Goal: Task Accomplishment & Management: Manage account settings

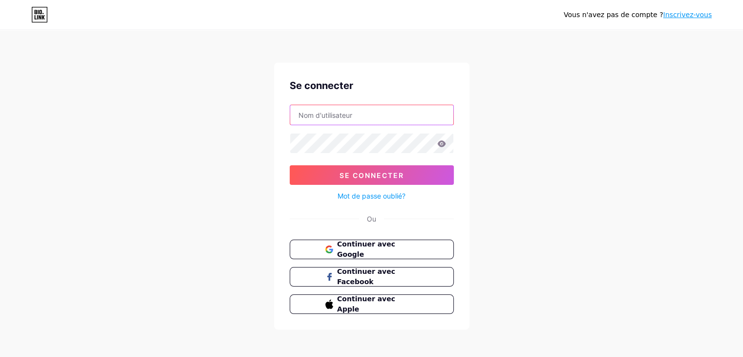
click at [370, 105] on input "text" at bounding box center [371, 115] width 163 height 20
paste input "[EMAIL_ADDRESS][DOMAIN_NAME]"
type input "[EMAIL_ADDRESS][DOMAIN_NAME]"
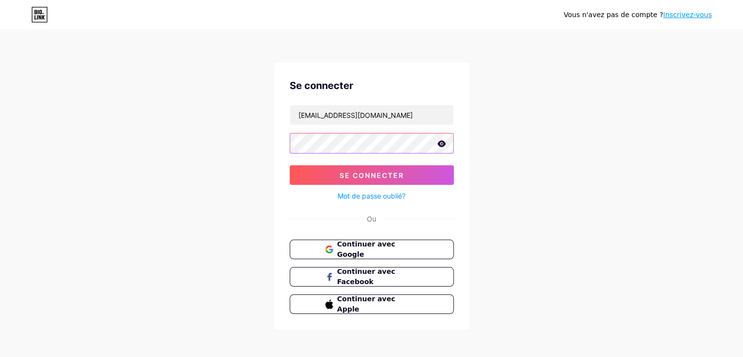
click at [290, 165] on button "Se connecter" at bounding box center [372, 175] width 164 height 20
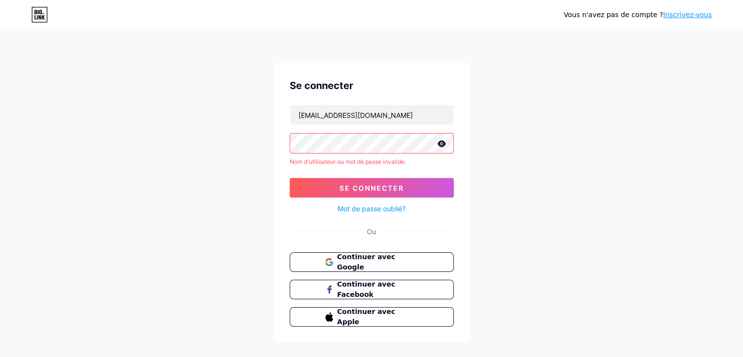
click at [453, 140] on div "Se connecter [EMAIL_ADDRESS][DOMAIN_NAME] Nom d'utilisateur ou mot de passe inv…" at bounding box center [371, 203] width 195 height 280
click at [443, 144] on icon at bounding box center [441, 143] width 8 height 6
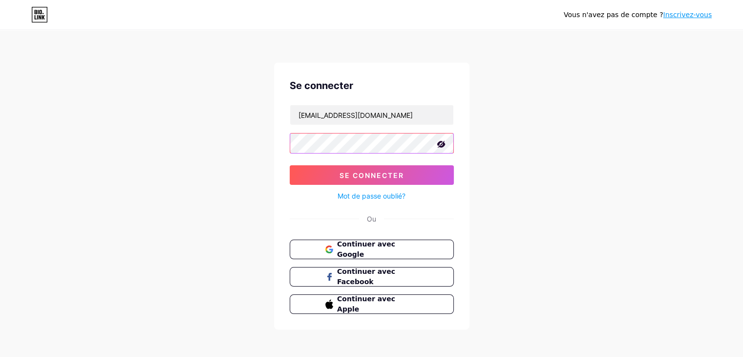
click at [290, 165] on button "Se connecter" at bounding box center [372, 175] width 164 height 20
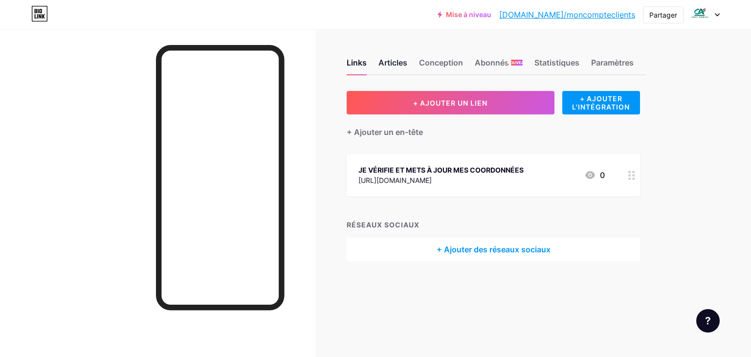
click at [396, 61] on font "Articles" at bounding box center [392, 63] width 29 height 10
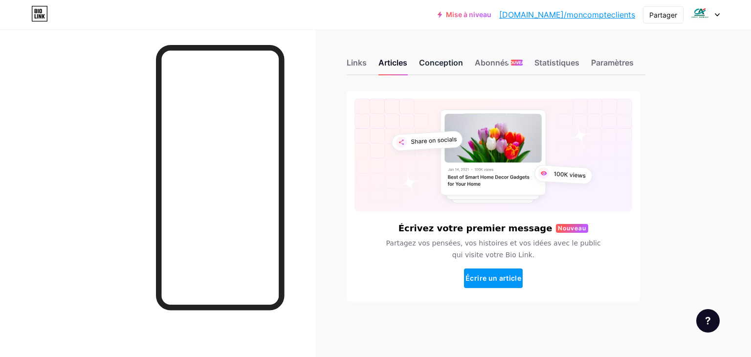
click at [430, 63] on font "Conception" at bounding box center [441, 63] width 44 height 10
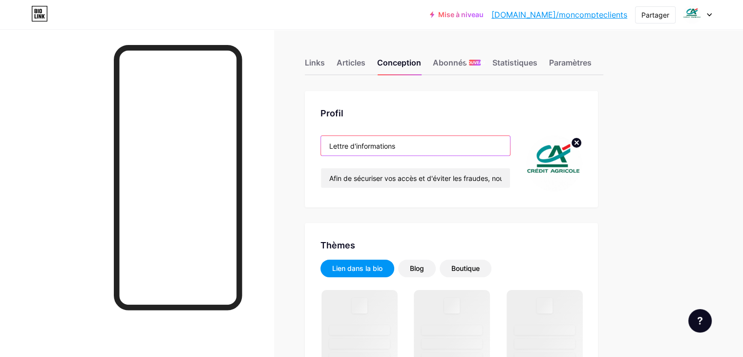
click at [447, 145] on input "Lettre d'informations" at bounding box center [415, 146] width 189 height 20
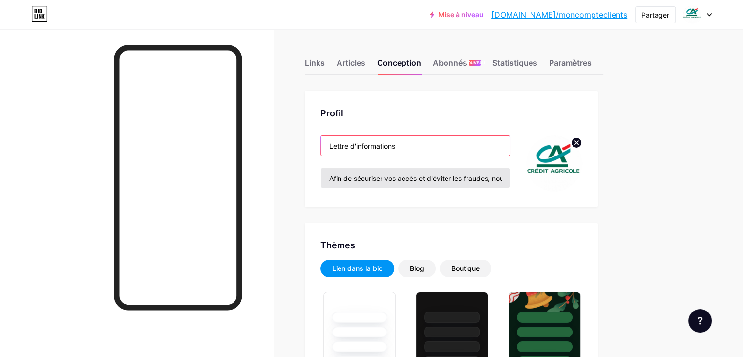
type input "#ffffff"
type input "#000000"
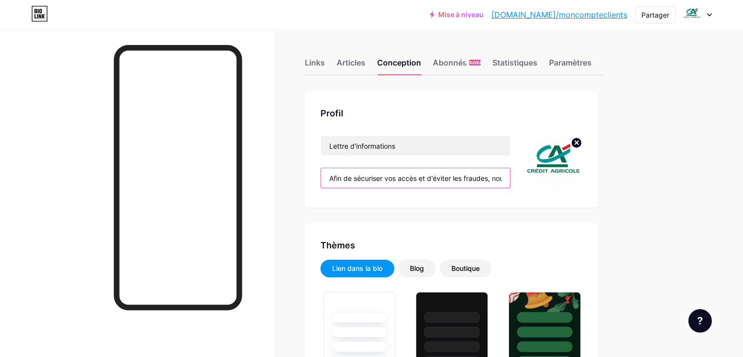
click at [466, 180] on input "Afin de sécuriser vos accès et d'éviter les fraudes, nous avons besoin que vous…" at bounding box center [415, 178] width 189 height 20
drag, startPoint x: 484, startPoint y: 176, endPoint x: 606, endPoint y: 177, distance: 121.7
click at [583, 177] on div "Lettre d'informations Afin de sécuriser vos accès et d'éviter les fraudes, nous…" at bounding box center [452, 163] width 262 height 56
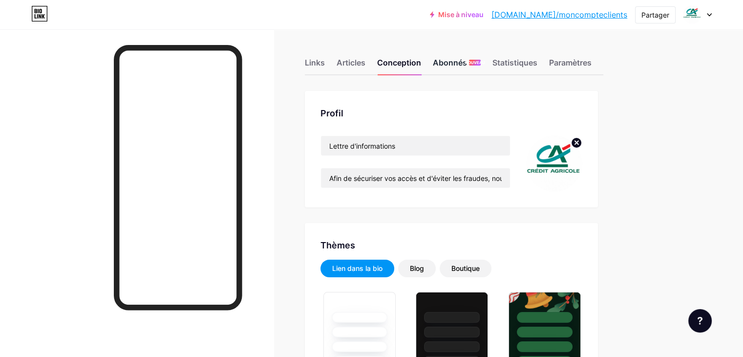
click at [485, 65] on font "NOUVEAU" at bounding box center [475, 62] width 20 height 5
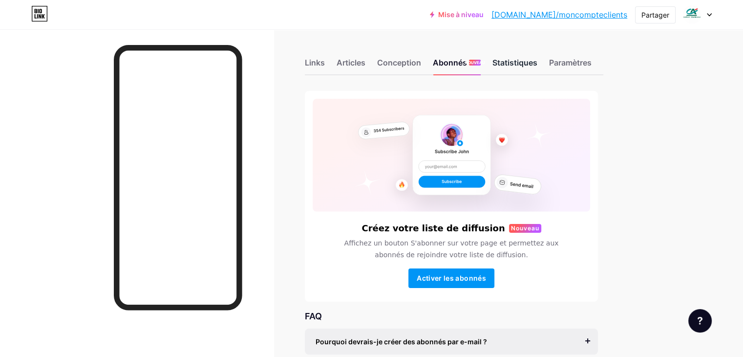
click at [538, 60] on font "Statistiques" at bounding box center [515, 63] width 45 height 10
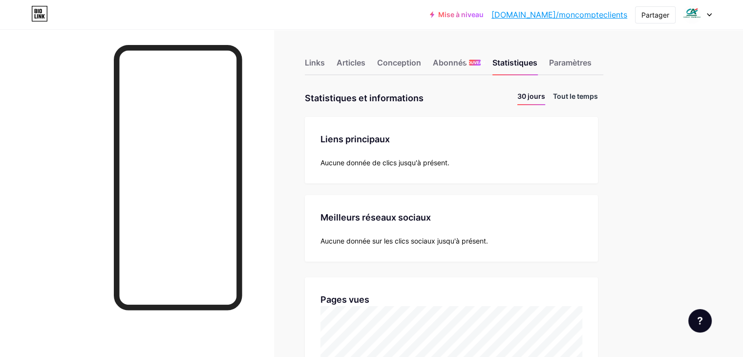
click at [598, 92] on font "Tout le temps" at bounding box center [575, 96] width 45 height 8
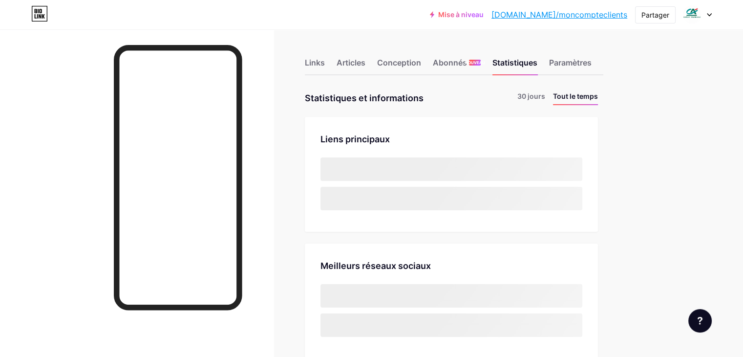
scroll to position [356, 743]
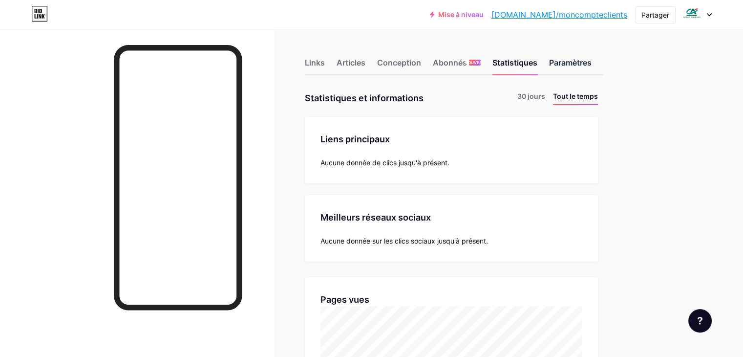
click at [592, 57] on div "Paramètres" at bounding box center [570, 66] width 43 height 18
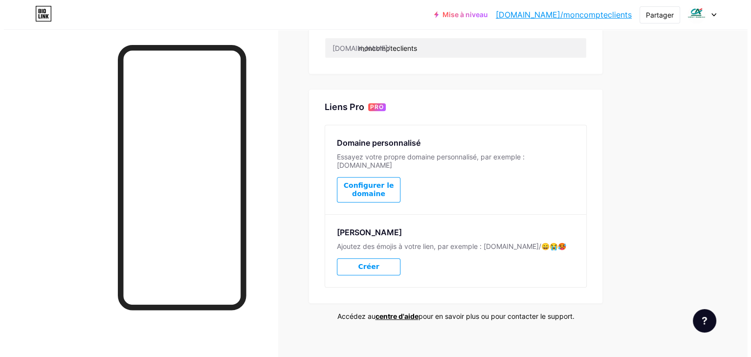
scroll to position [423, 0]
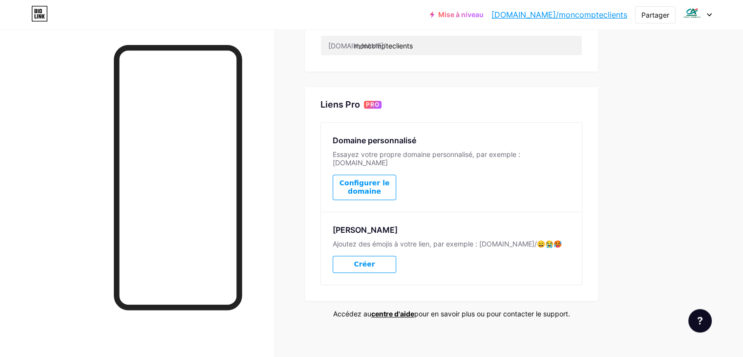
click at [390, 180] on font "Configurer le domaine" at bounding box center [365, 187] width 50 height 16
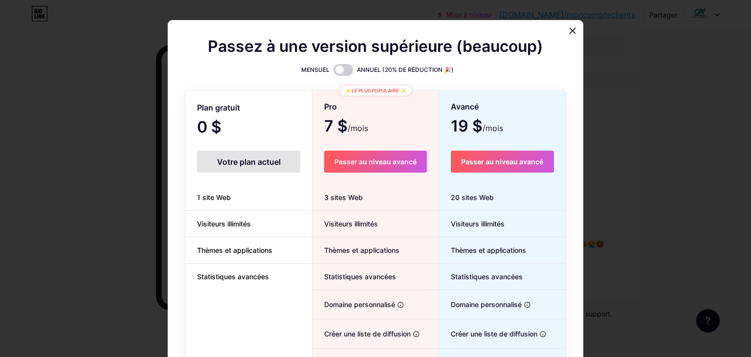
click at [233, 167] on div "Votre plan actuel" at bounding box center [248, 162] width 103 height 22
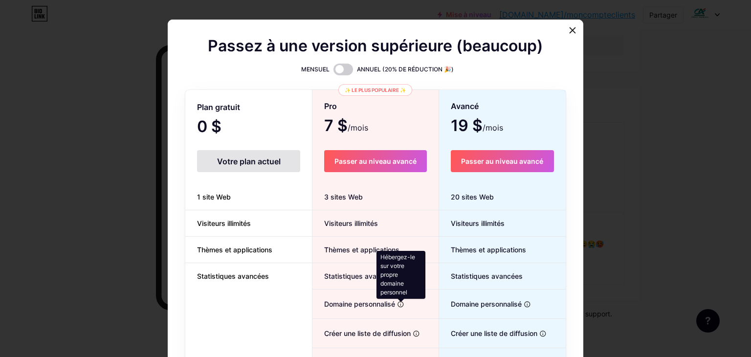
scroll to position [0, 0]
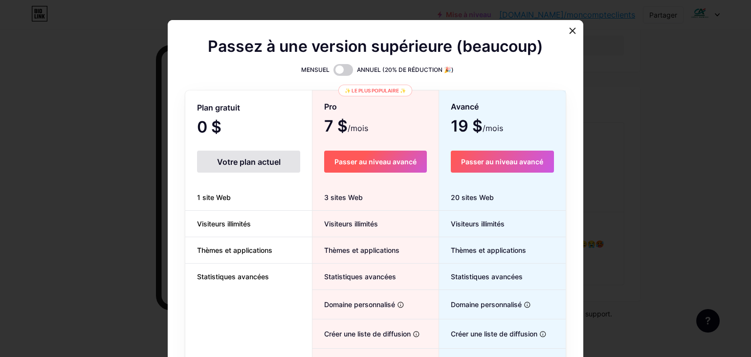
click at [405, 163] on font "Passer au niveau avancé" at bounding box center [375, 161] width 82 height 8
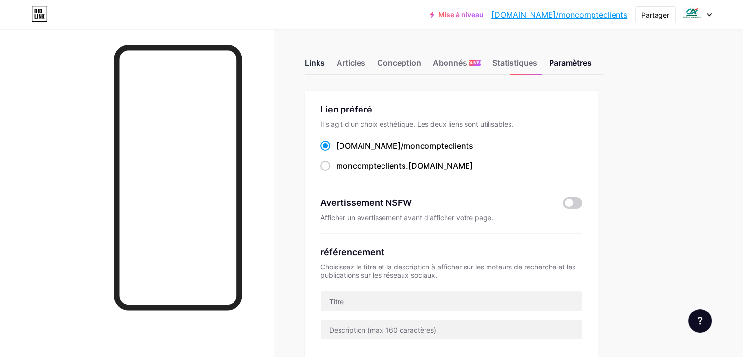
click at [325, 71] on div "Links" at bounding box center [315, 66] width 20 height 18
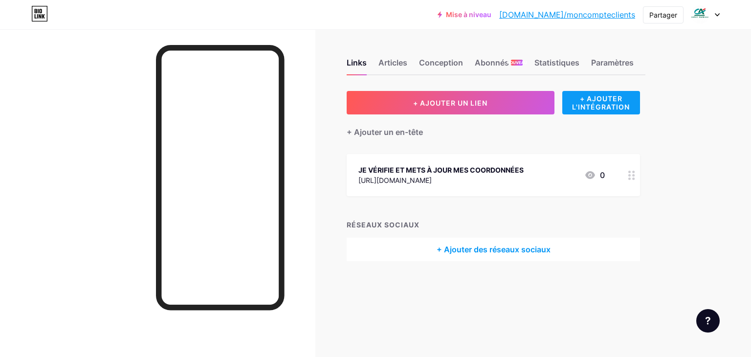
click at [603, 100] on font "+ AJOUTER L'INTÉGRATION" at bounding box center [601, 102] width 58 height 17
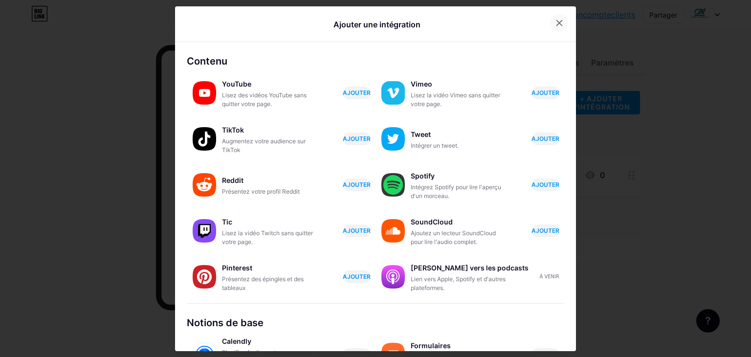
click at [557, 22] on icon at bounding box center [559, 22] width 5 height 5
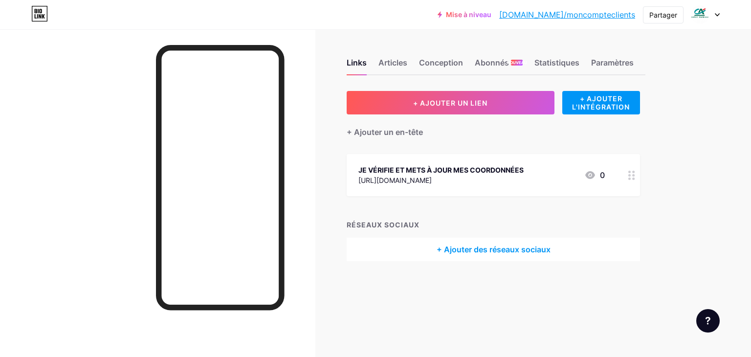
click at [416, 67] on div "Links Articles Conception Abonnés NOUVEAU Statistiques Paramètres" at bounding box center [495, 58] width 299 height 34
click at [395, 61] on font "Articles" at bounding box center [392, 63] width 29 height 10
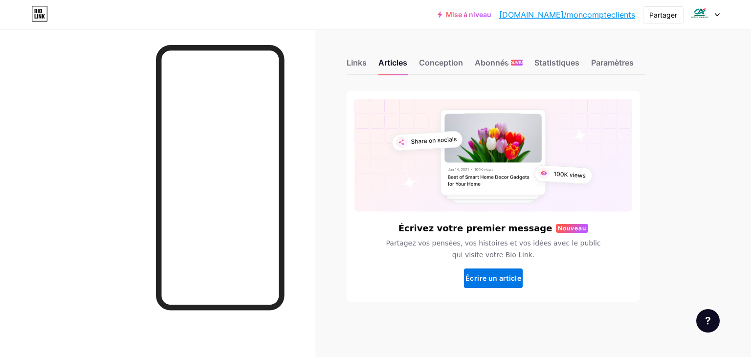
click at [497, 277] on font "Écrire un article" at bounding box center [493, 278] width 56 height 8
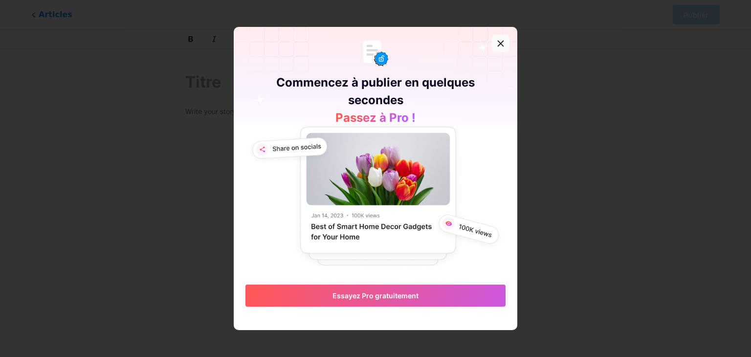
click at [501, 39] on div at bounding box center [501, 44] width 18 height 18
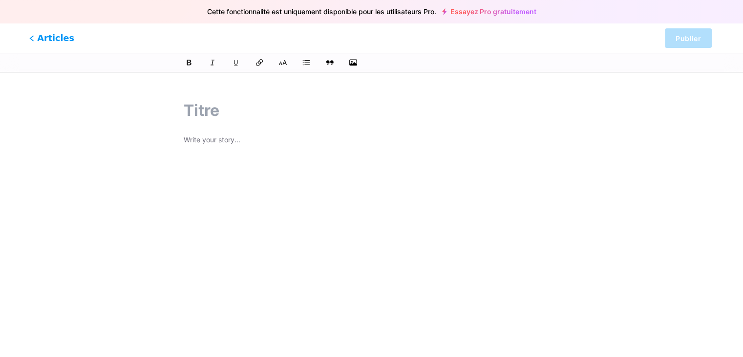
click at [41, 36] on font "Articles" at bounding box center [55, 38] width 37 height 10
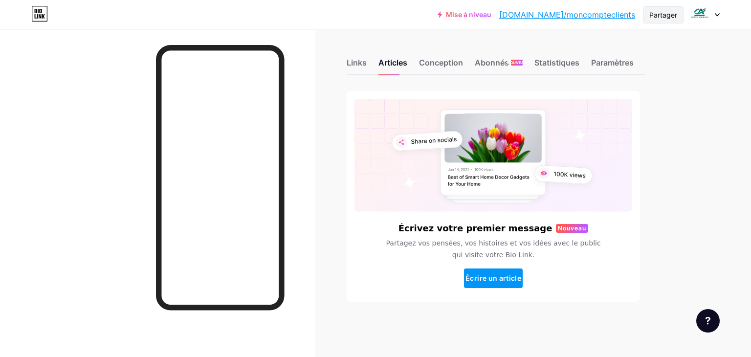
click at [680, 14] on div "Partager" at bounding box center [663, 14] width 41 height 17
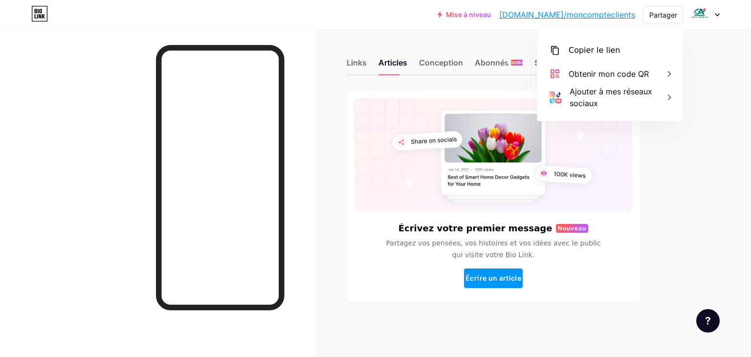
click at [296, 140] on div at bounding box center [157, 207] width 315 height 357
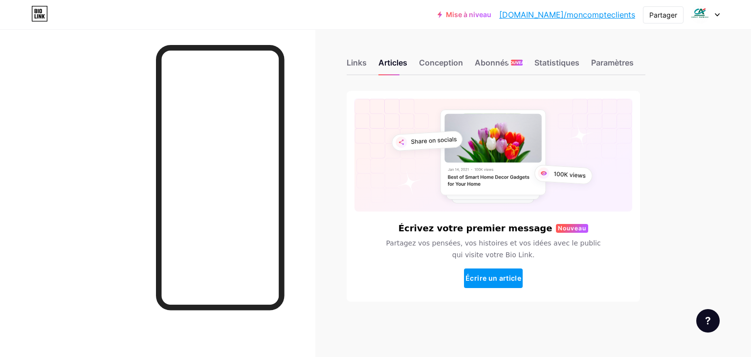
click at [598, 16] on font "[DOMAIN_NAME]/moncompteclients" at bounding box center [567, 15] width 136 height 10
